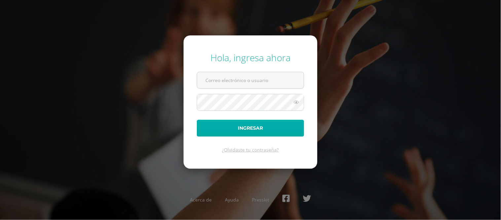
type input "[EMAIL_ADDRESS][DOMAIN_NAME]"
click at [281, 132] on button "Ingresar" at bounding box center [250, 128] width 107 height 17
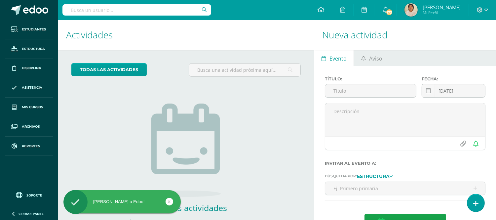
click at [171, 7] on input "text" at bounding box center [136, 9] width 149 height 11
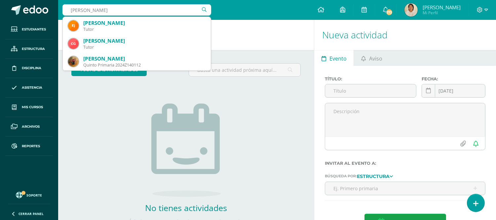
type input "lisa ro"
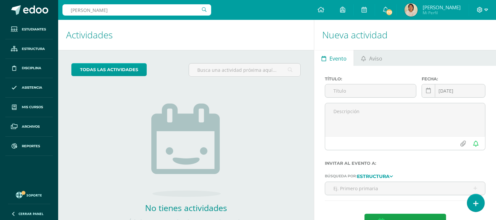
click at [483, 10] on span at bounding box center [481, 9] width 11 height 7
click at [470, 45] on span "Cerrar sesión" at bounding box center [465, 45] width 30 height 6
